Goal: Entertainment & Leisure: Consume media (video, audio)

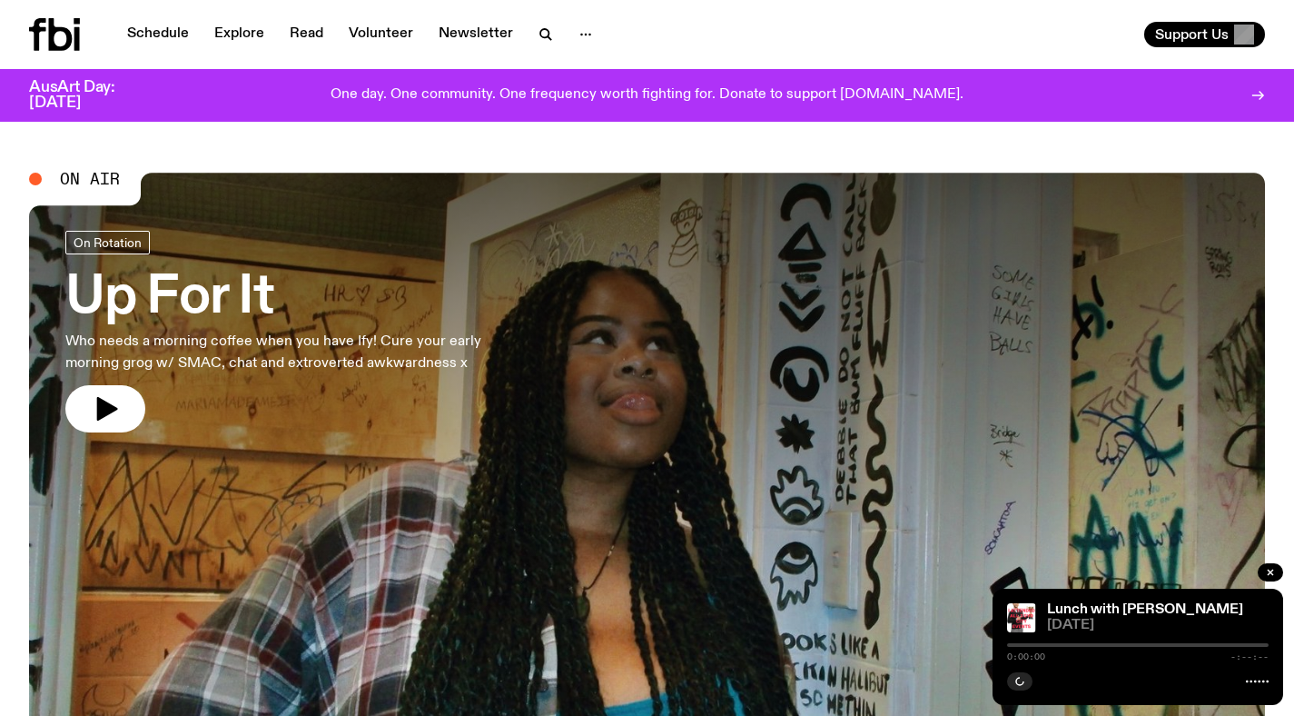
click at [416, 347] on p "Who needs a morning coffee when you have Ify! Cure your early morning grog w/ S…" at bounding box center [297, 353] width 465 height 44
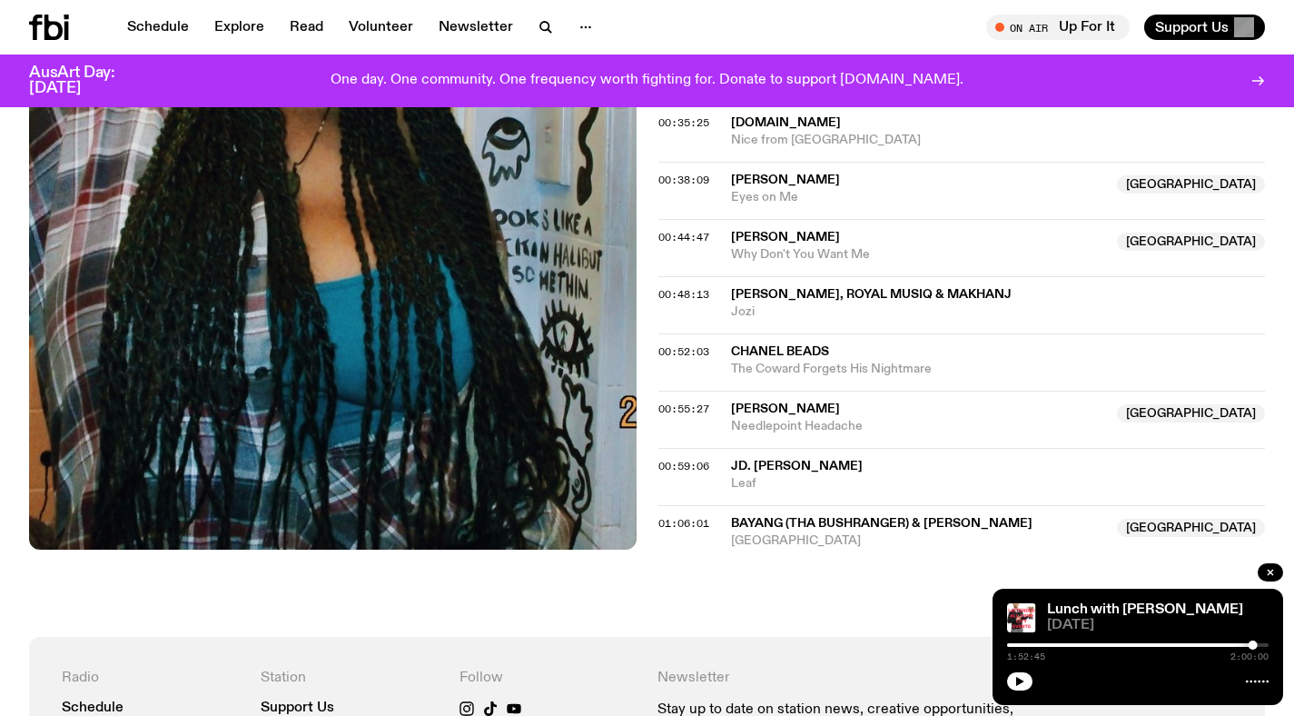
scroll to position [1037, 0]
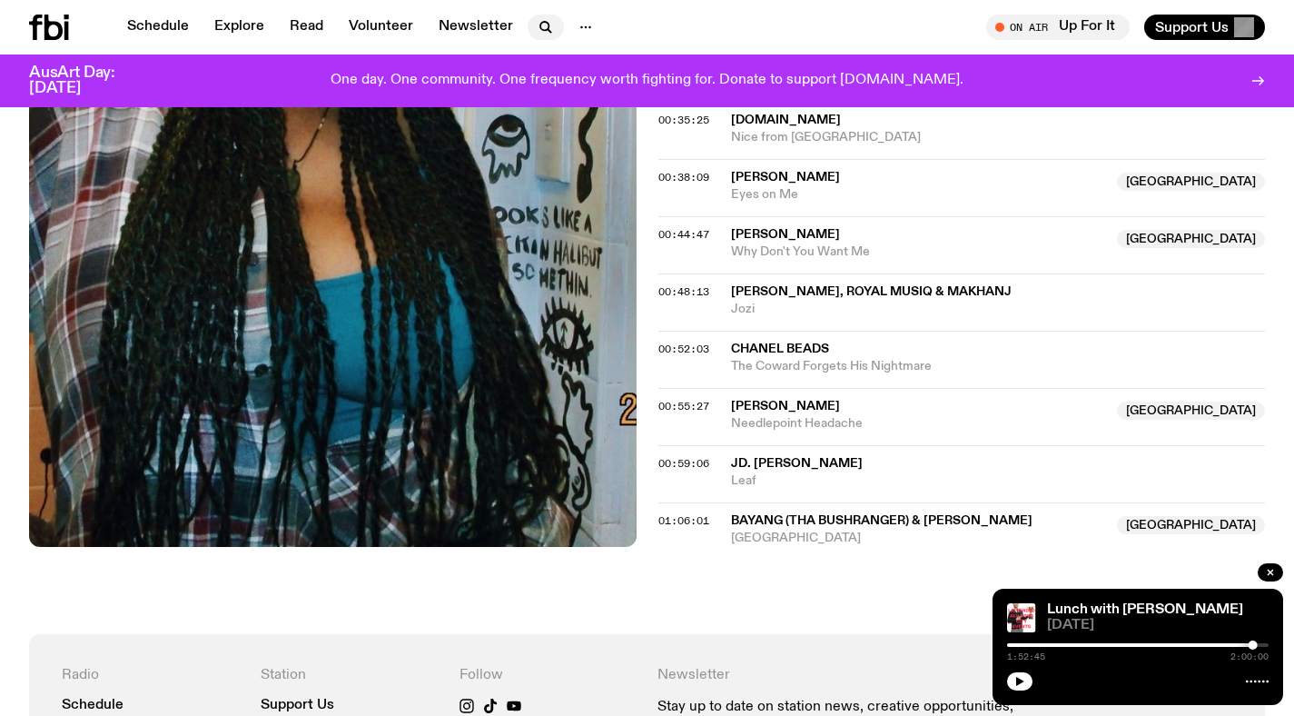
click at [535, 28] on icon "button" at bounding box center [546, 27] width 22 height 22
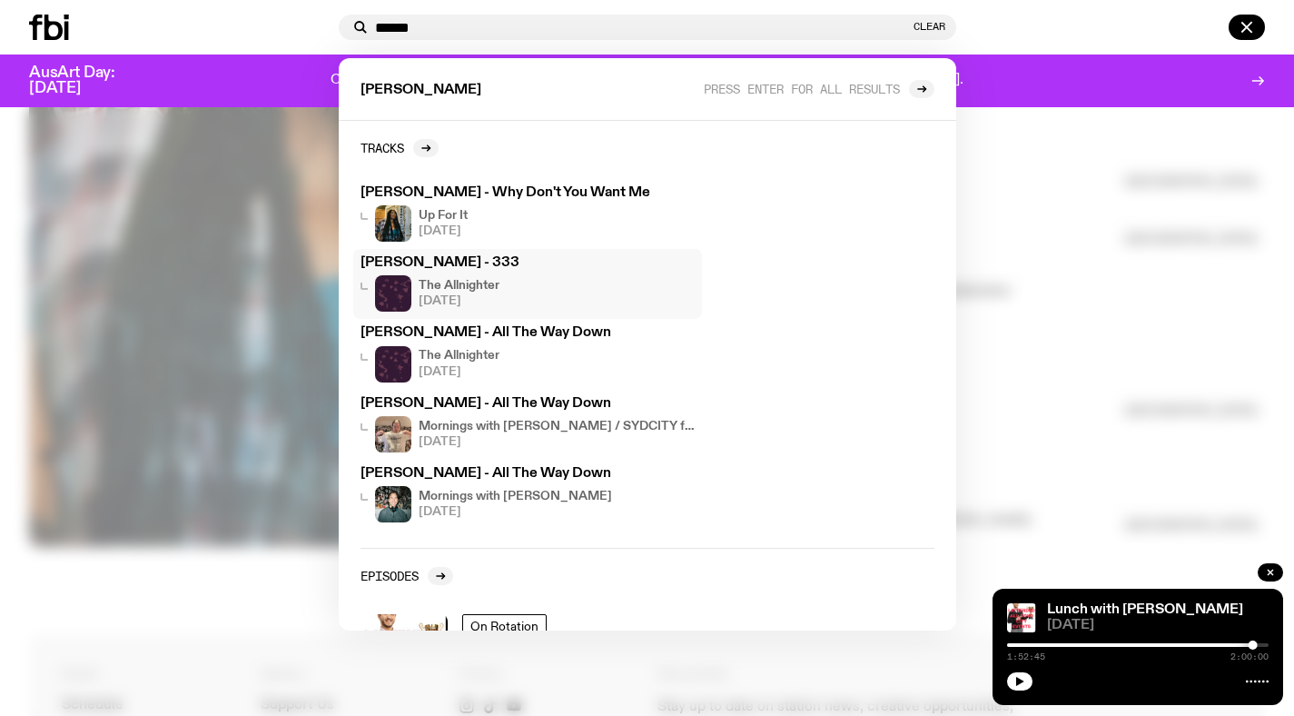
type input "******"
click at [447, 288] on h4 "The Allnighter" at bounding box center [459, 286] width 81 height 12
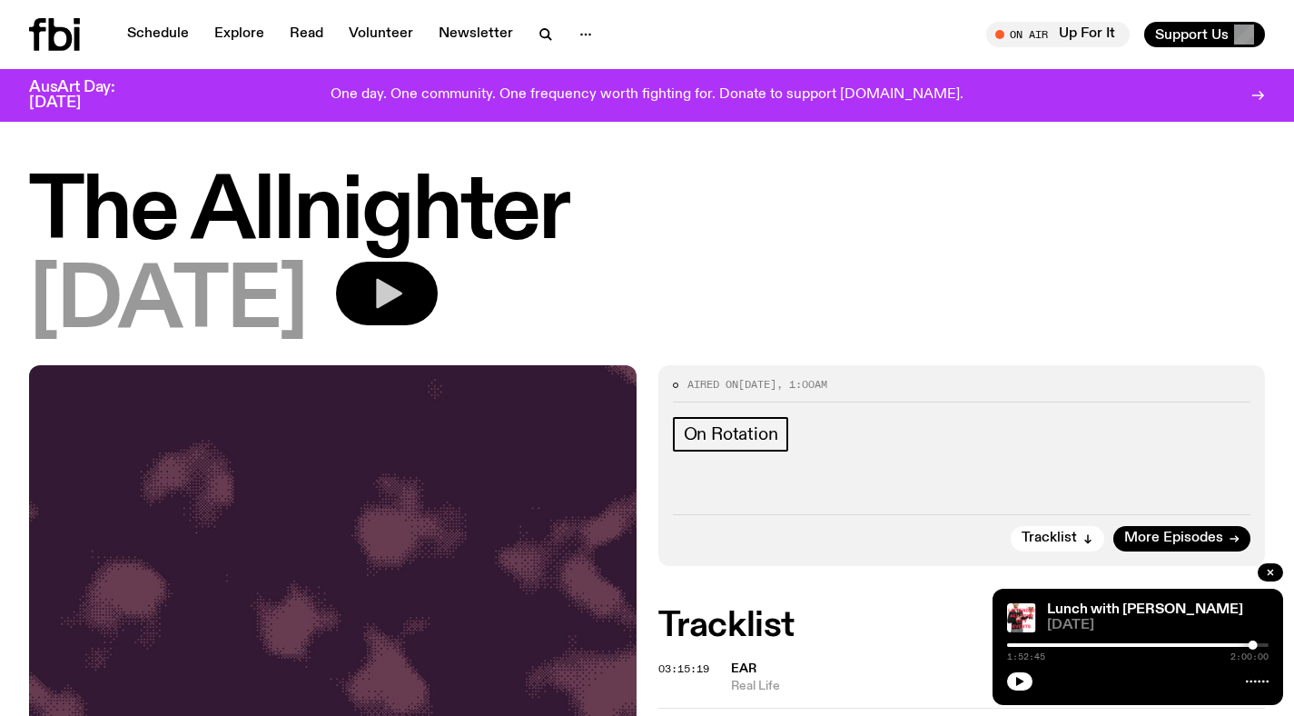
click at [438, 299] on button "button" at bounding box center [387, 294] width 102 height 64
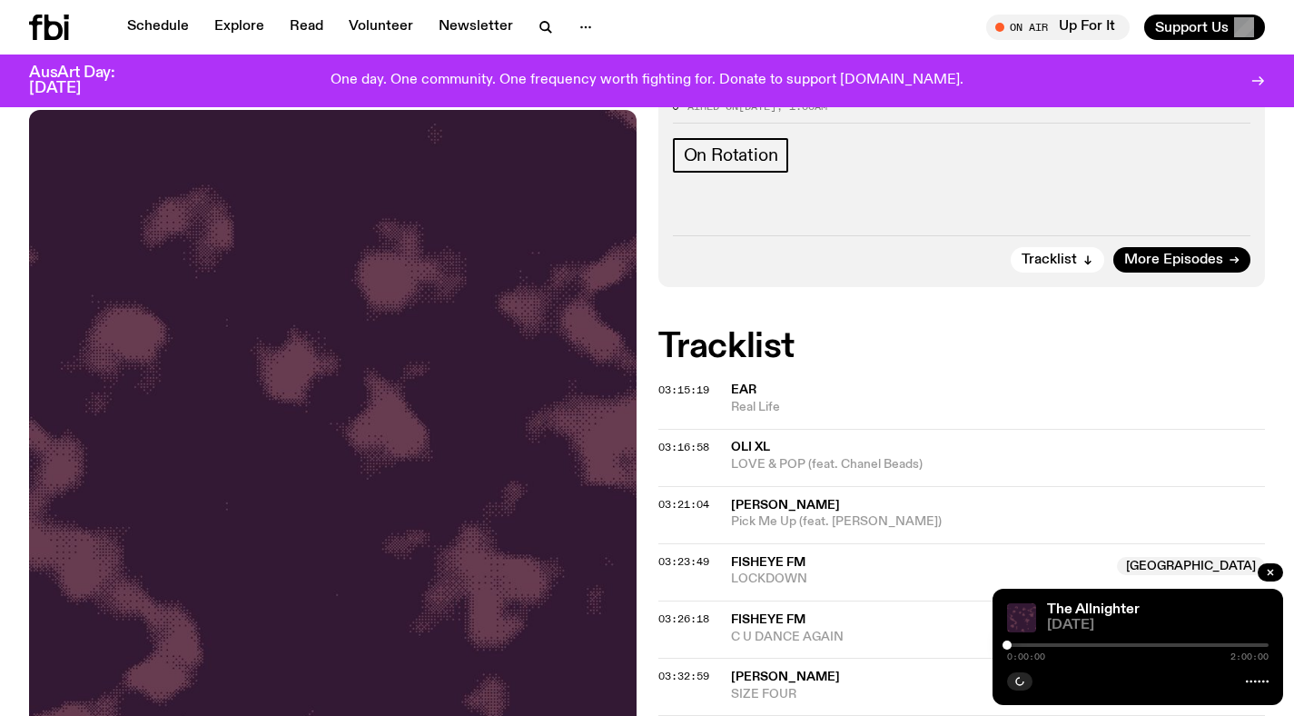
scroll to position [265, 0]
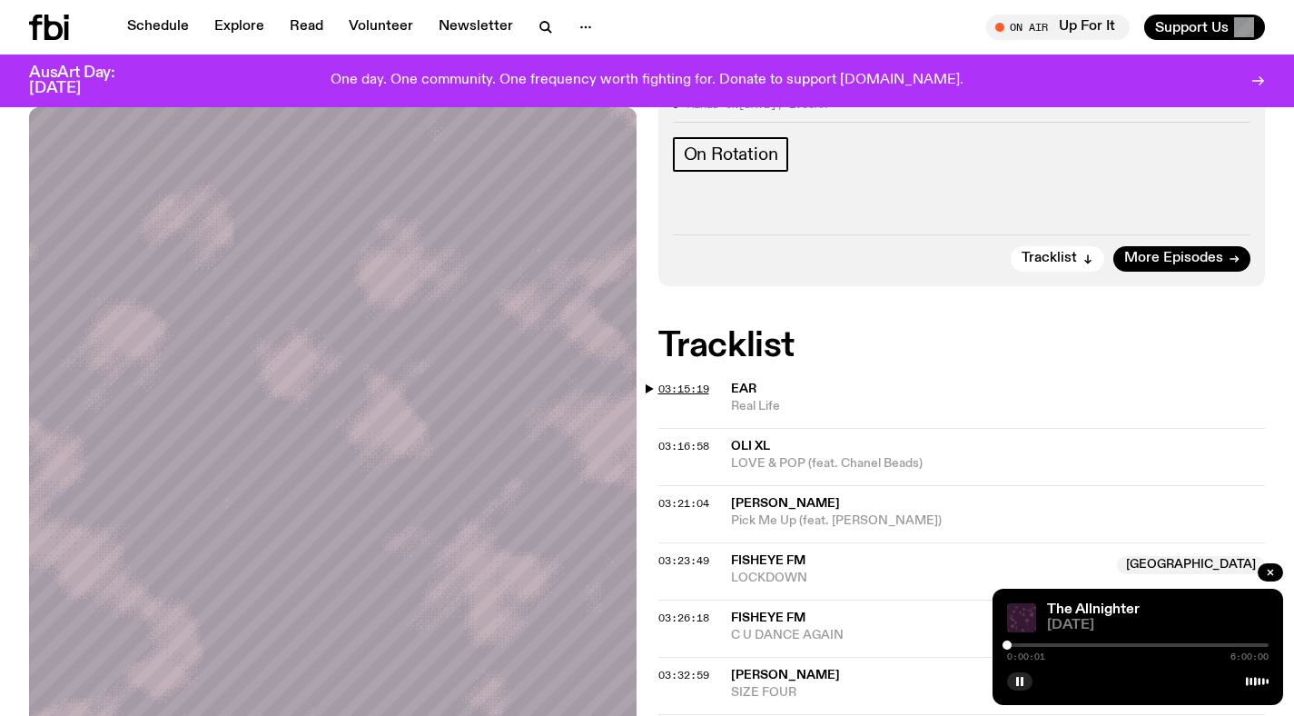
click at [685, 390] on span "03:15:19" at bounding box center [683, 388] width 51 height 15
click at [1145, 646] on div at bounding box center [1148, 644] width 9 height 9
click at [1146, 646] on div at bounding box center [1144, 644] width 9 height 9
click at [1148, 645] on div at bounding box center [1145, 644] width 9 height 9
click at [1149, 645] on div at bounding box center [1147, 644] width 9 height 9
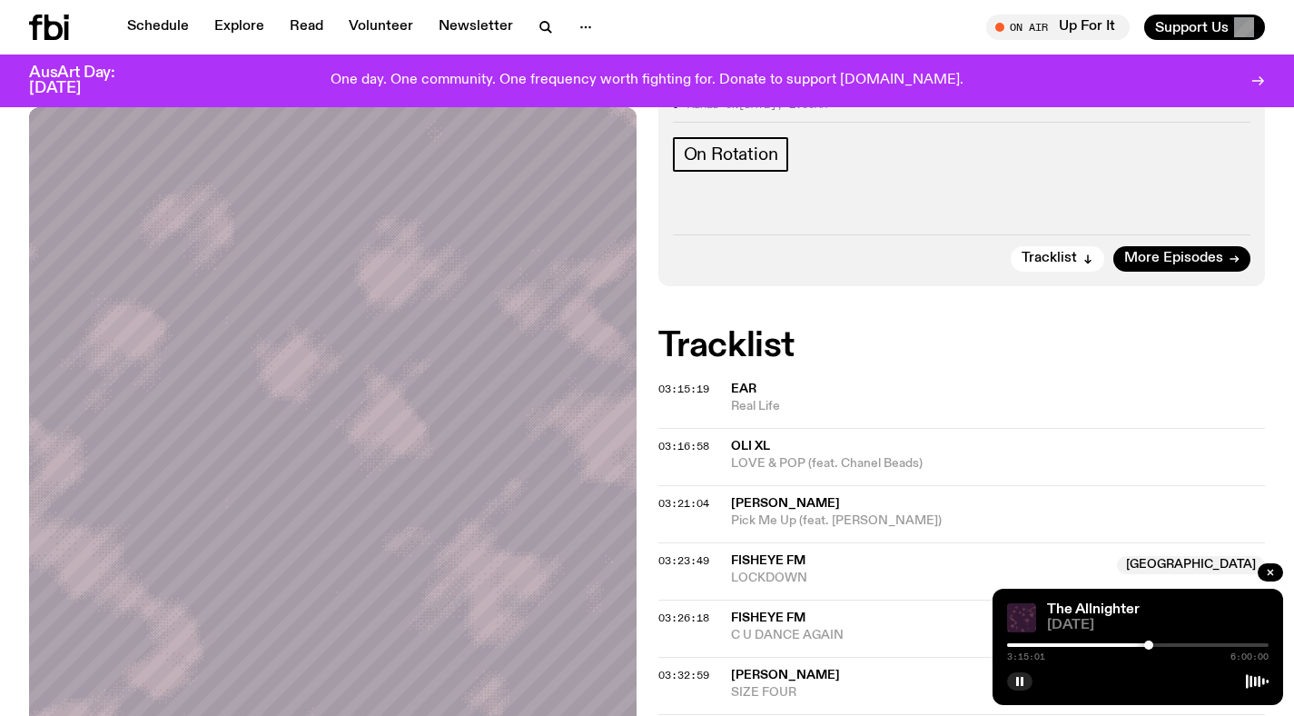
click at [1154, 644] on div at bounding box center [1138, 645] width 262 height 4
click at [1155, 644] on div at bounding box center [1154, 644] width 9 height 9
click at [1157, 644] on div at bounding box center [1154, 644] width 9 height 9
click at [1160, 644] on div at bounding box center [1156, 644] width 9 height 9
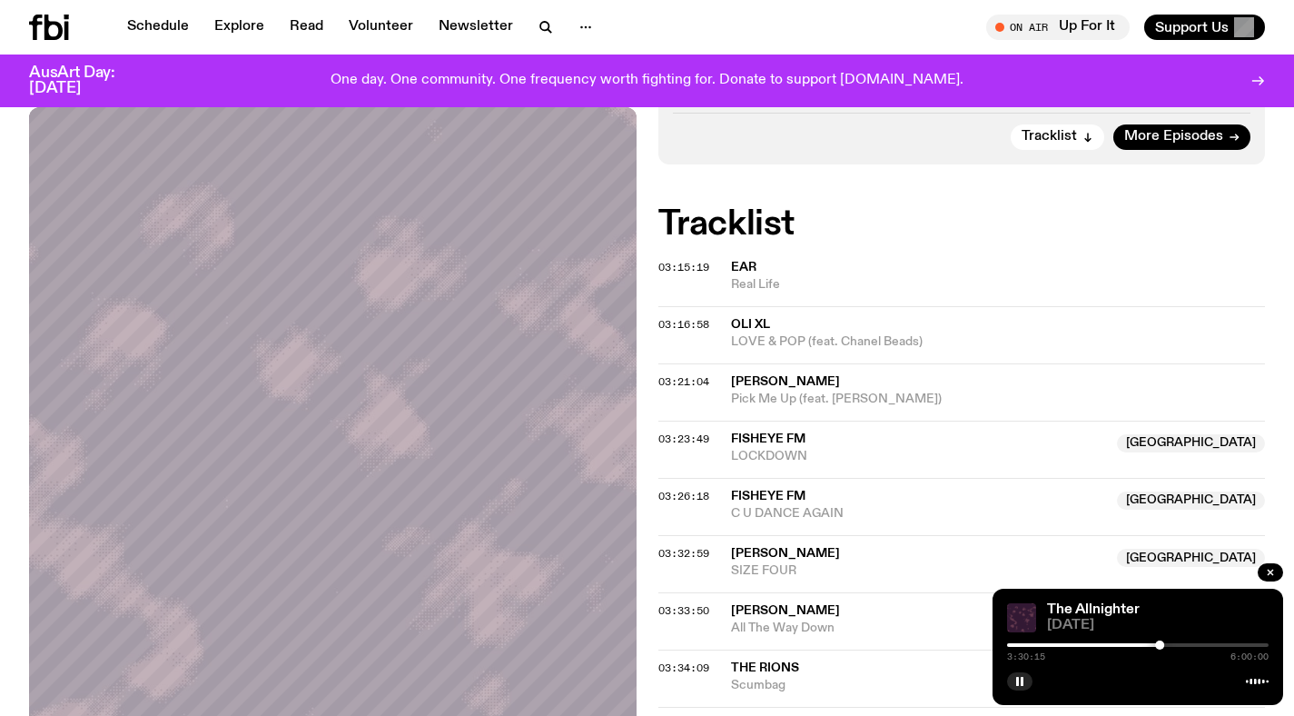
scroll to position [518, 0]
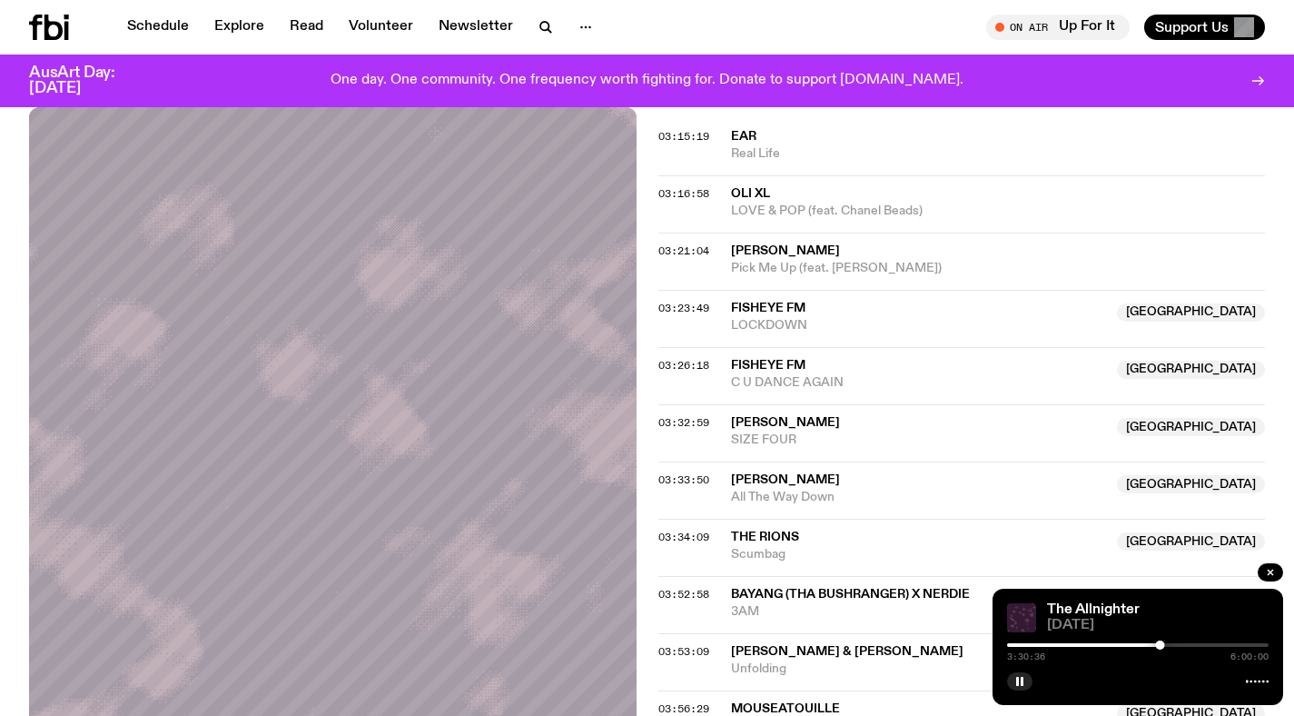
click at [1162, 644] on div at bounding box center [1159, 644] width 9 height 9
click at [1167, 644] on div at bounding box center [1138, 645] width 262 height 4
click at [1171, 644] on div at bounding box center [1138, 645] width 262 height 4
click at [1174, 644] on div at bounding box center [1171, 644] width 9 height 9
click at [1177, 644] on div at bounding box center [1174, 644] width 9 height 9
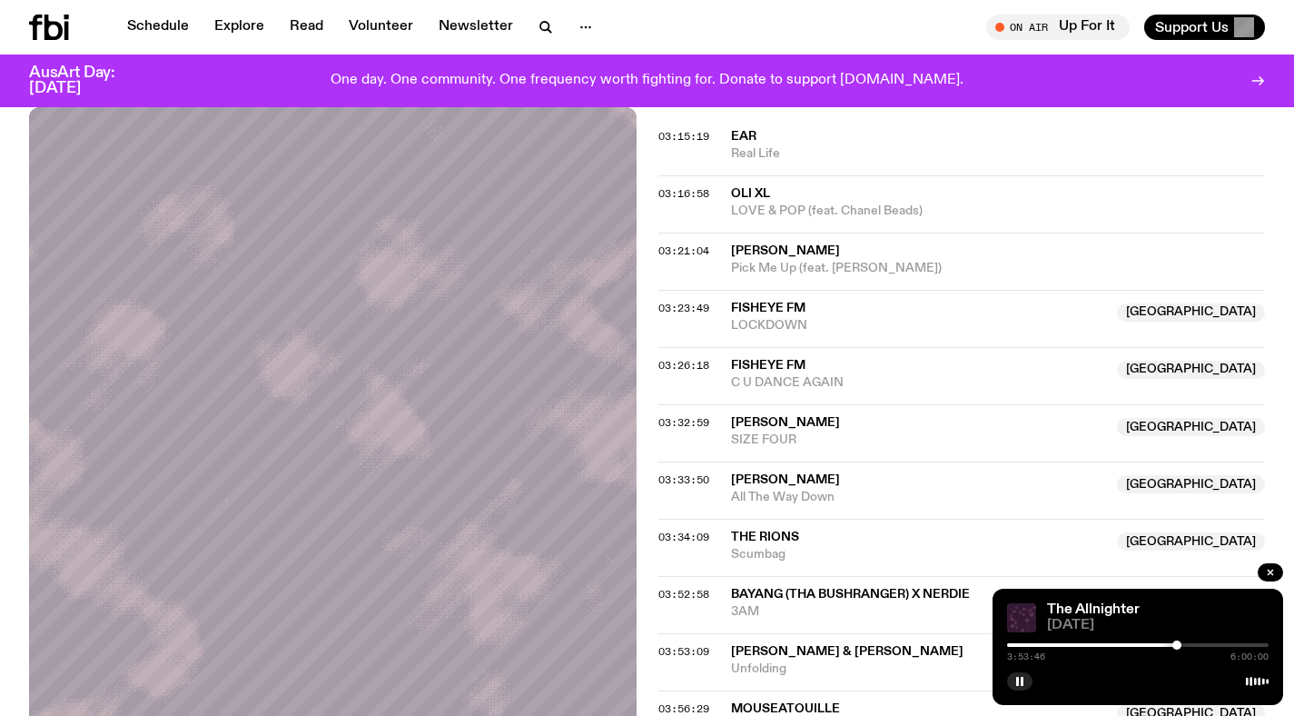
click at [1179, 644] on div at bounding box center [1176, 644] width 9 height 9
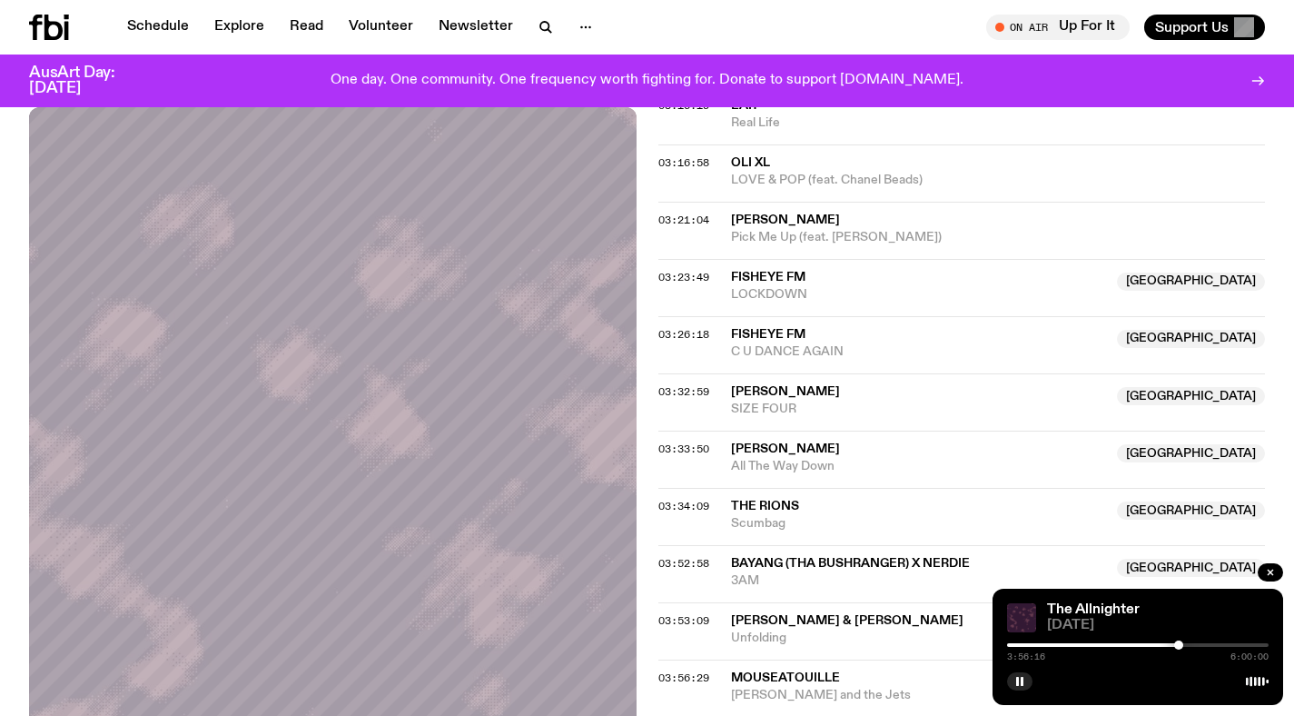
scroll to position [557, 0]
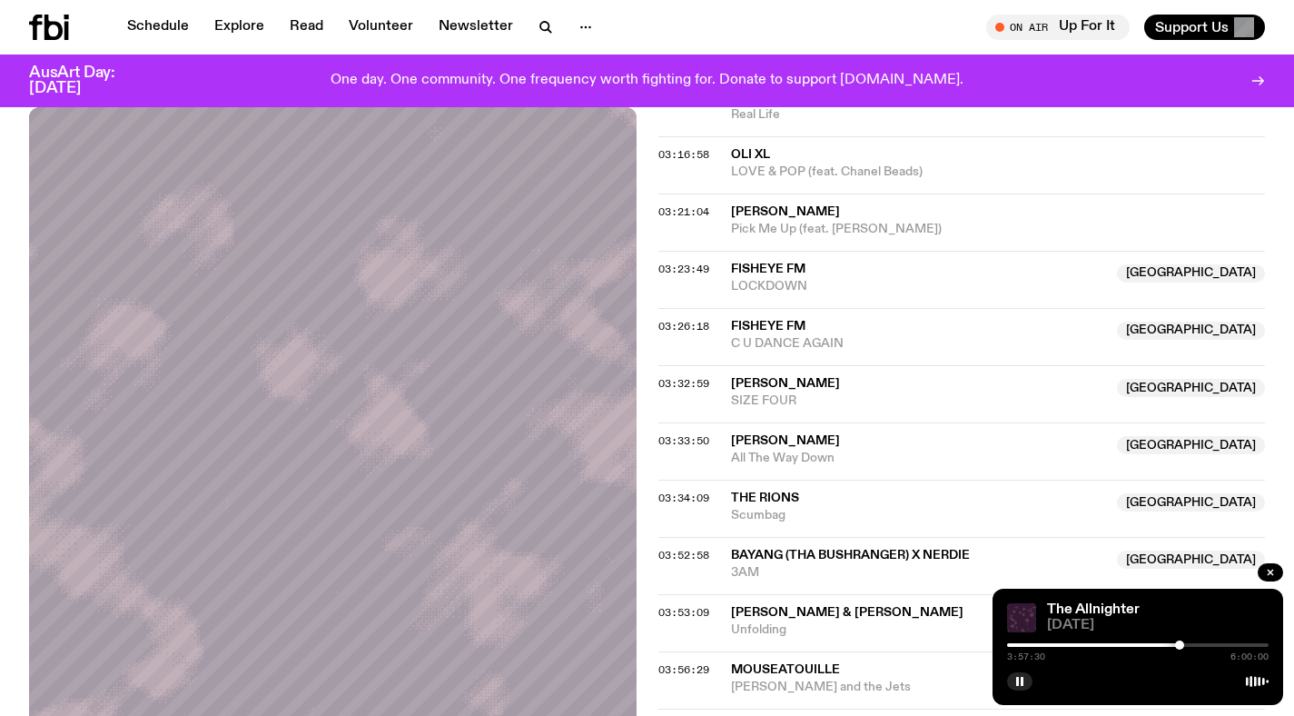
click at [1180, 643] on div at bounding box center [1179, 644] width 9 height 9
click at [1182, 643] on div at bounding box center [1182, 644] width 9 height 9
click at [1181, 643] on div at bounding box center [1181, 644] width 9 height 9
click at [1180, 643] on div at bounding box center [1180, 644] width 9 height 9
click at [1185, 644] on div at bounding box center [1138, 645] width 262 height 4
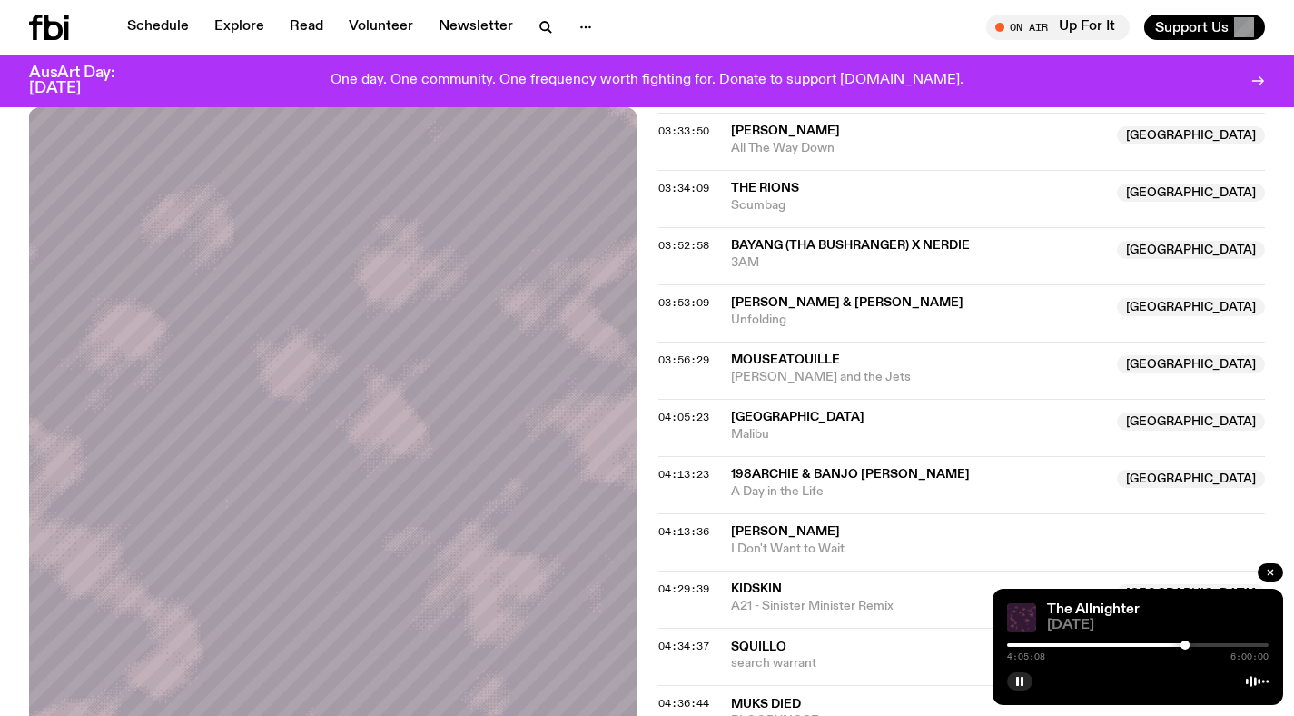
scroll to position [868, 0]
click at [1195, 645] on div at bounding box center [1138, 645] width 262 height 4
click at [1200, 645] on div at bounding box center [1138, 645] width 262 height 4
click at [1199, 645] on div at bounding box center [1198, 644] width 9 height 9
click at [1198, 645] on div at bounding box center [1198, 644] width 9 height 9
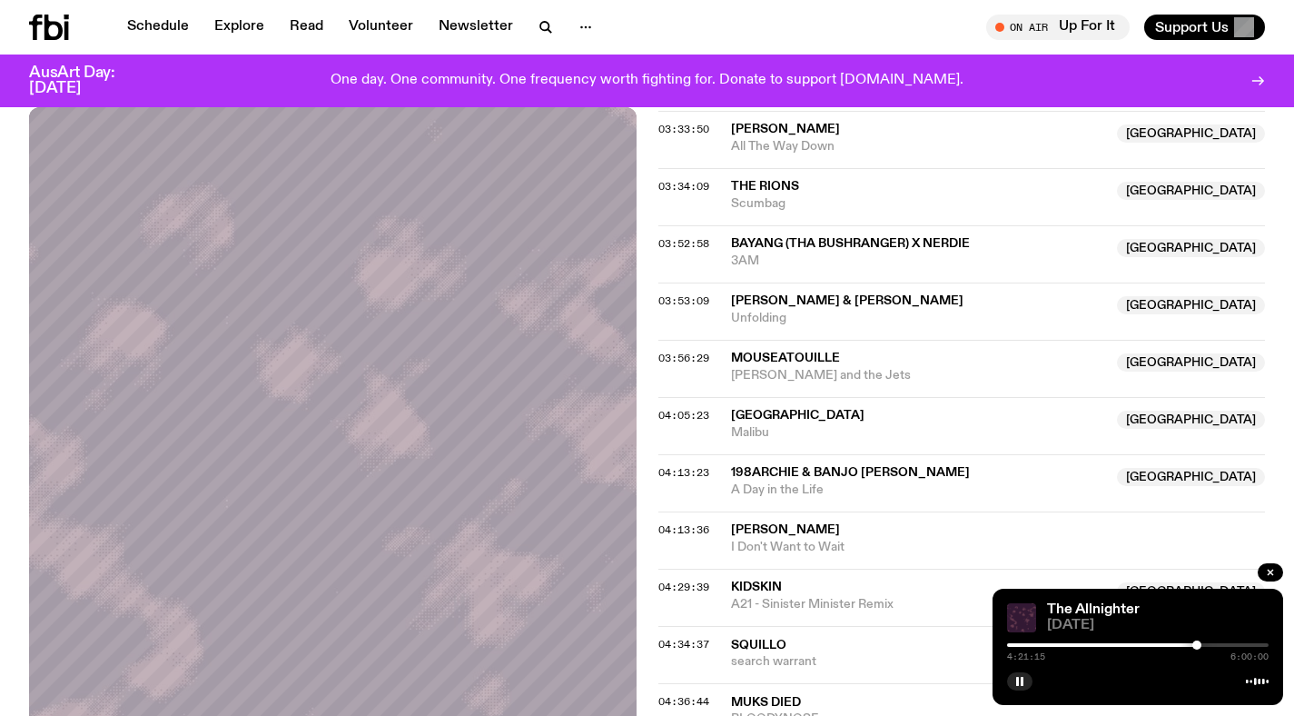
click at [1197, 645] on div at bounding box center [1196, 644] width 9 height 9
click at [1196, 645] on div at bounding box center [1195, 644] width 9 height 9
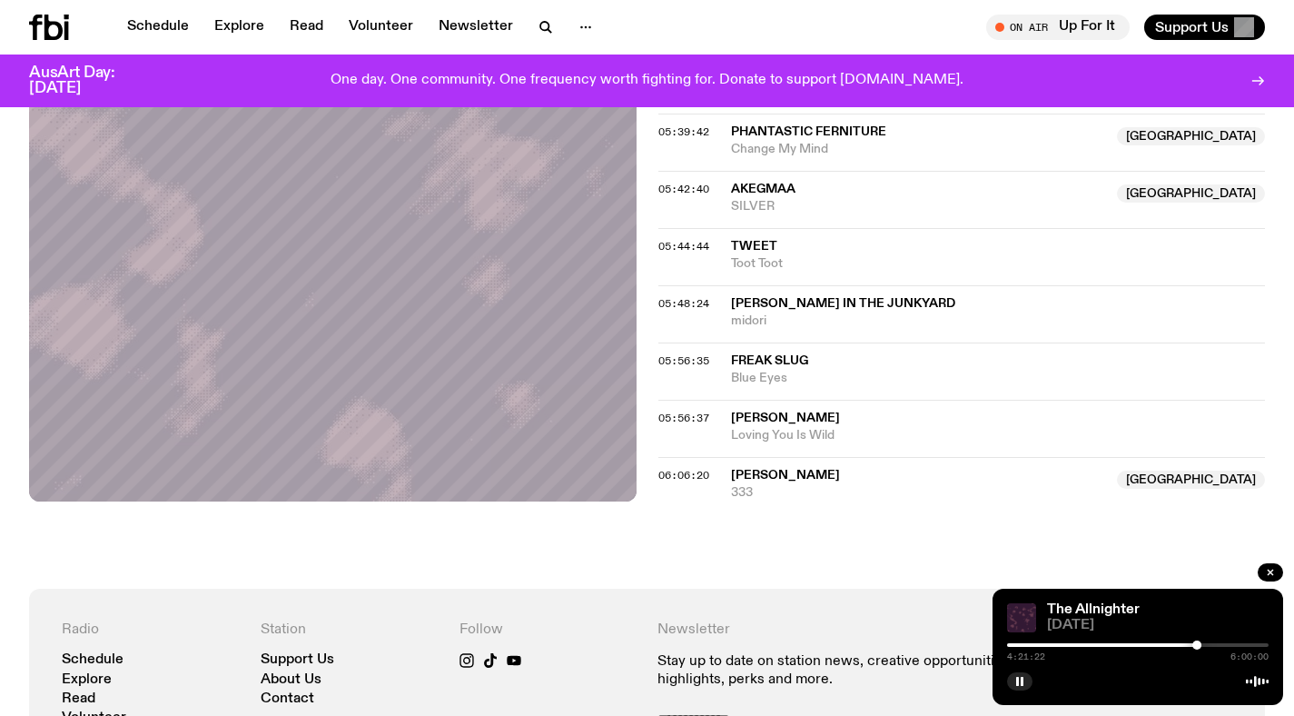
scroll to position [2187, 0]
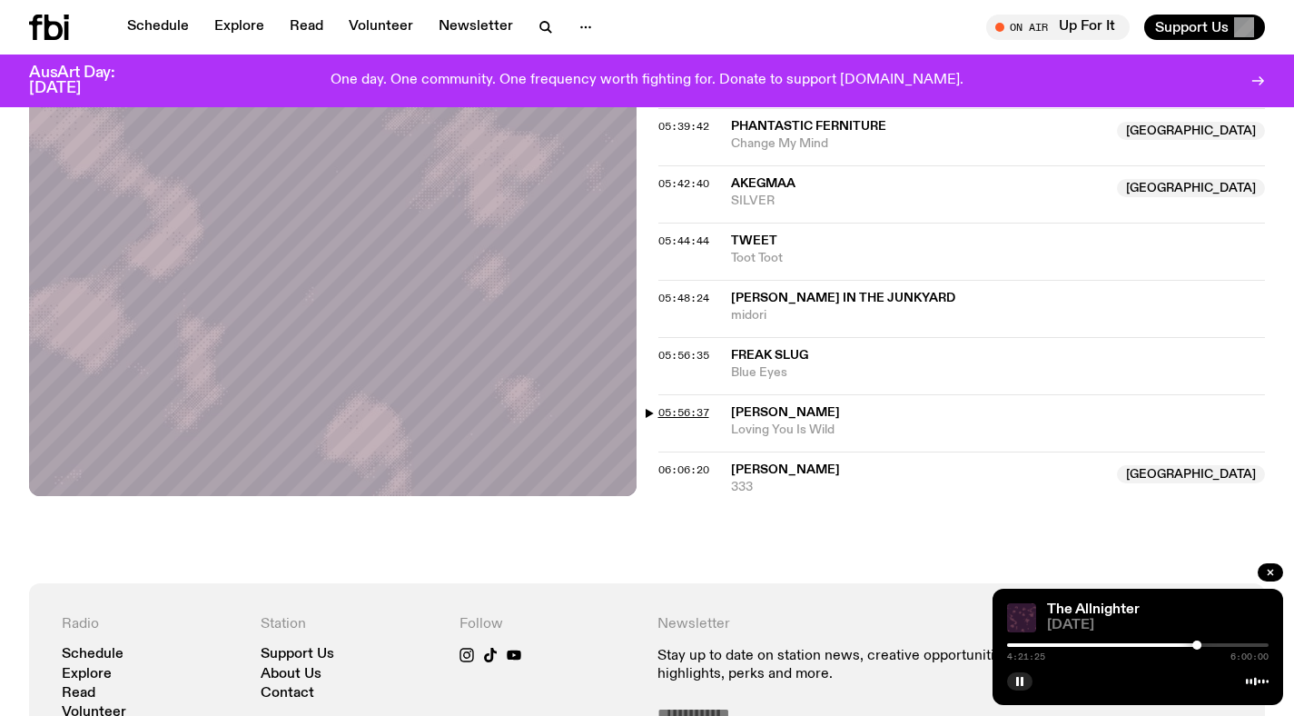
click at [695, 414] on span "05:56:37" at bounding box center [683, 412] width 51 height 15
click at [1269, 645] on div at bounding box center [1268, 644] width 9 height 9
